Goal: Task Accomplishment & Management: Use online tool/utility

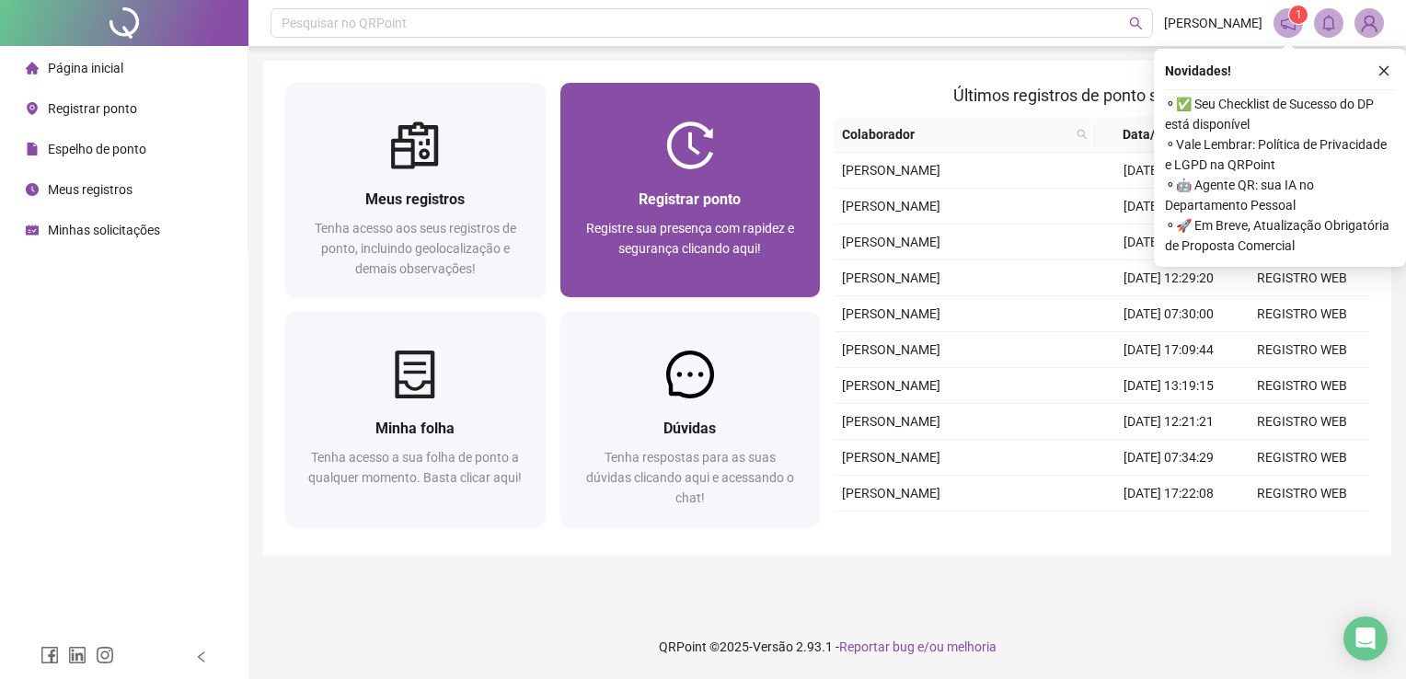
click at [675, 153] on img at bounding box center [690, 145] width 48 height 48
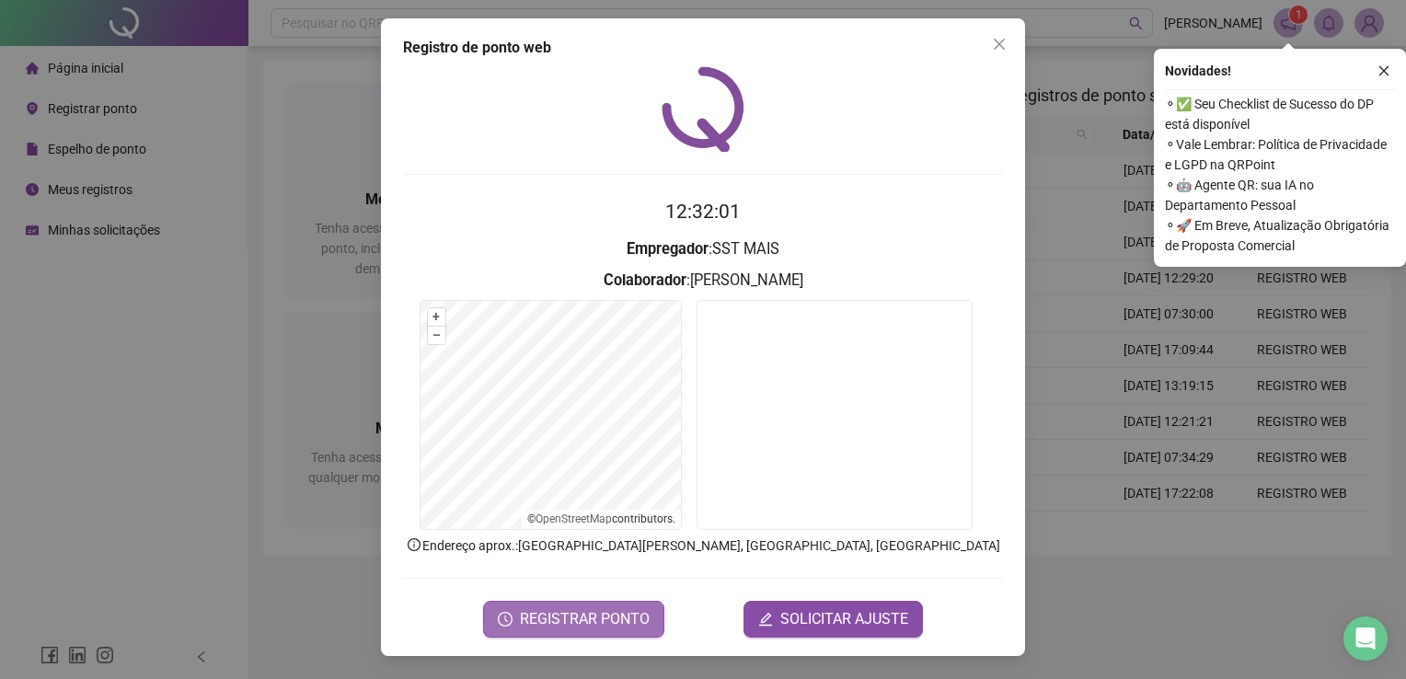
click at [625, 624] on span "REGISTRAR PONTO" at bounding box center [585, 619] width 130 height 22
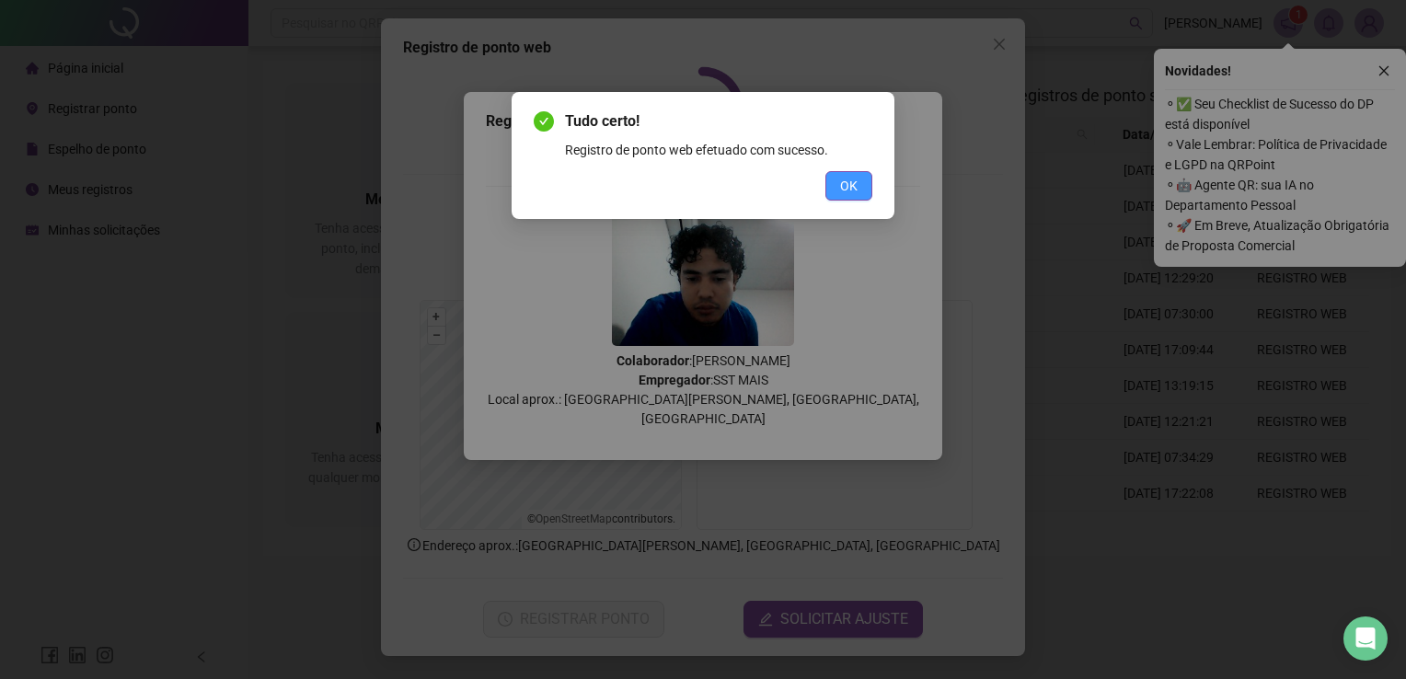
click at [862, 190] on button "OK" at bounding box center [848, 185] width 47 height 29
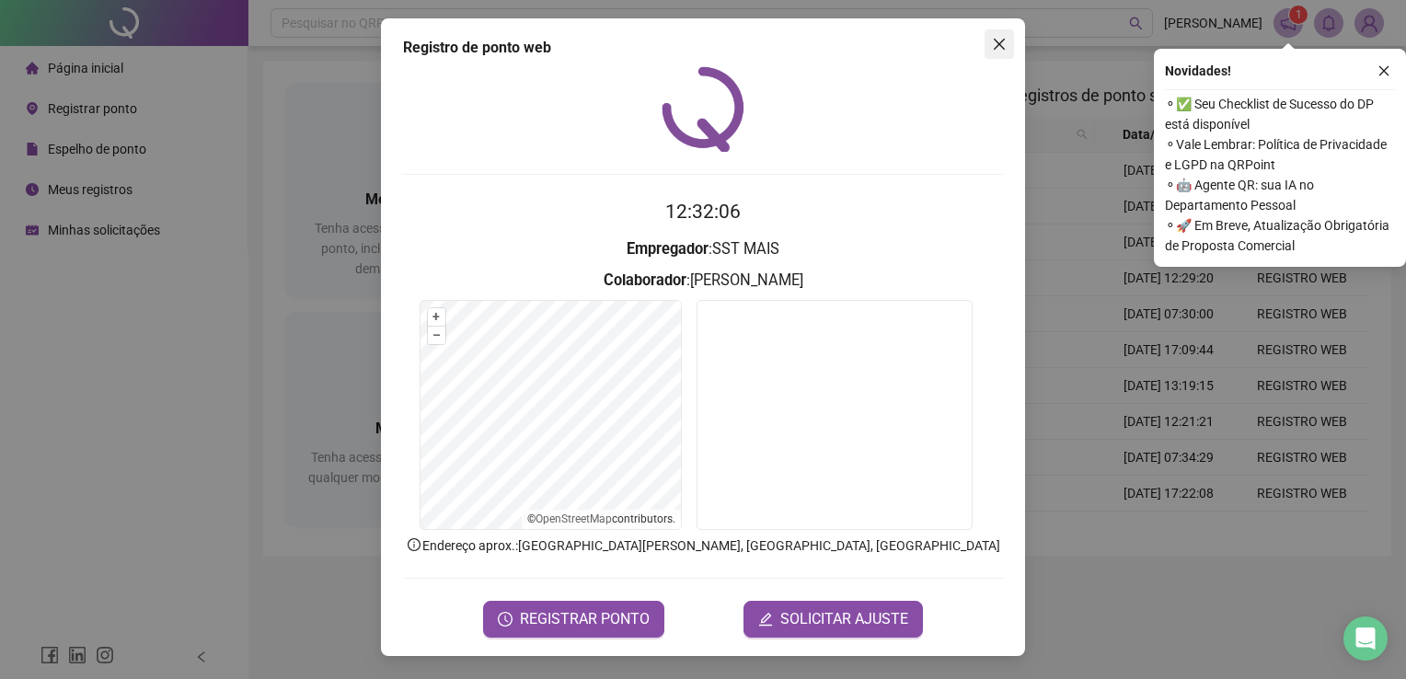
click at [994, 48] on icon "close" at bounding box center [999, 44] width 11 height 11
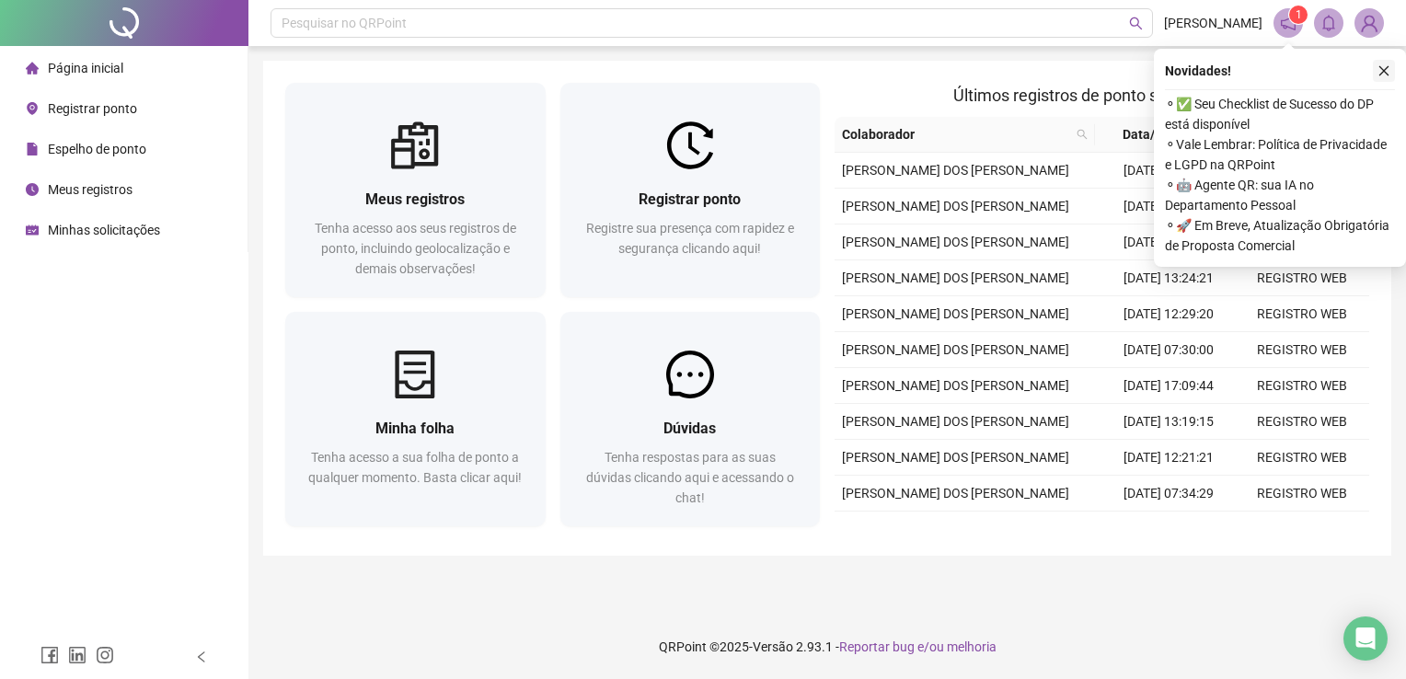
click at [1379, 67] on icon "close" at bounding box center [1383, 70] width 13 height 13
